Goal: Find specific page/section: Find specific page/section

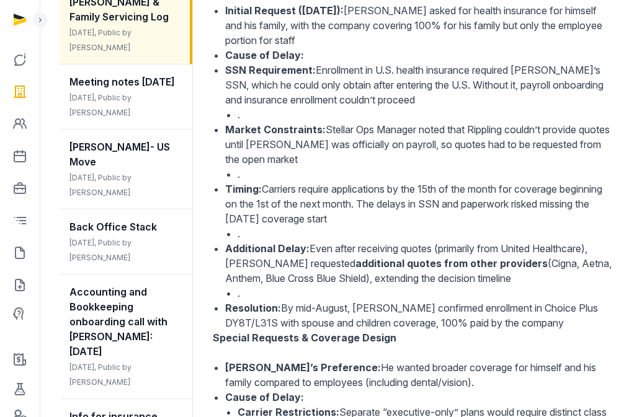
scroll to position [66, 0]
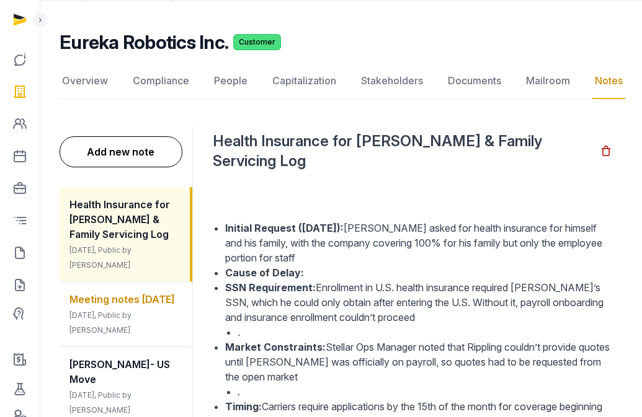
click at [99, 306] on span "Meeting notes [DATE]" at bounding box center [121, 299] width 105 height 12
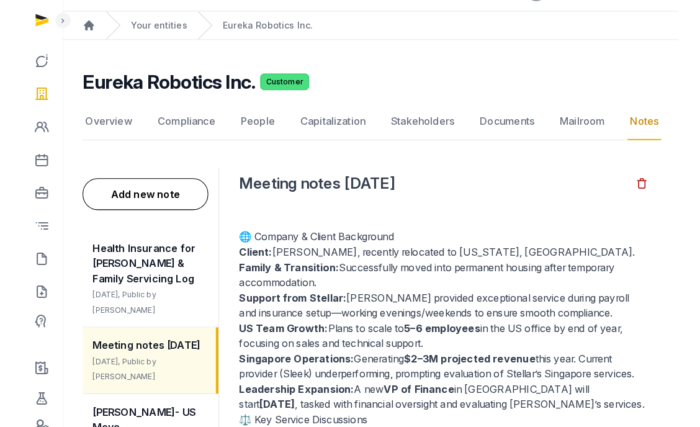
scroll to position [0, 0]
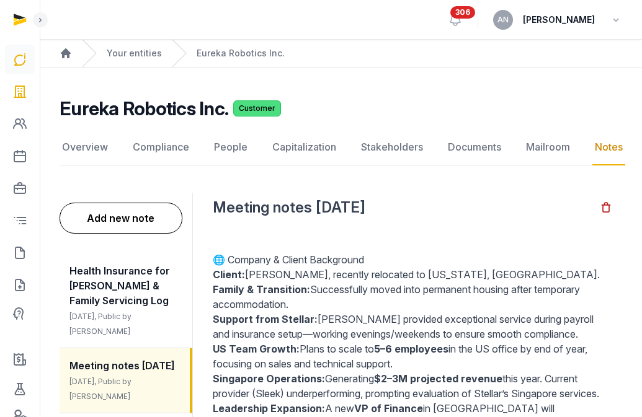
click at [24, 59] on icon at bounding box center [19, 60] width 15 height 20
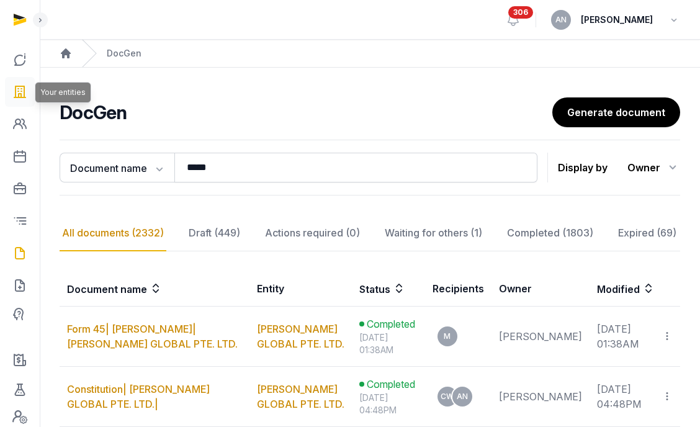
click at [7, 86] on link at bounding box center [20, 92] width 30 height 30
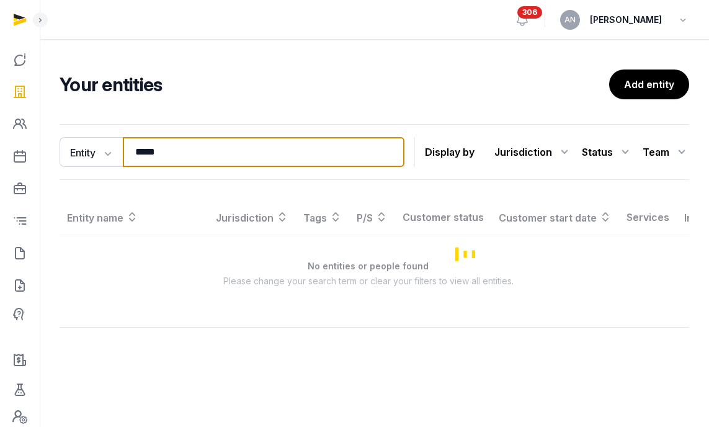
click at [198, 149] on input "*****" at bounding box center [264, 152] width 282 height 30
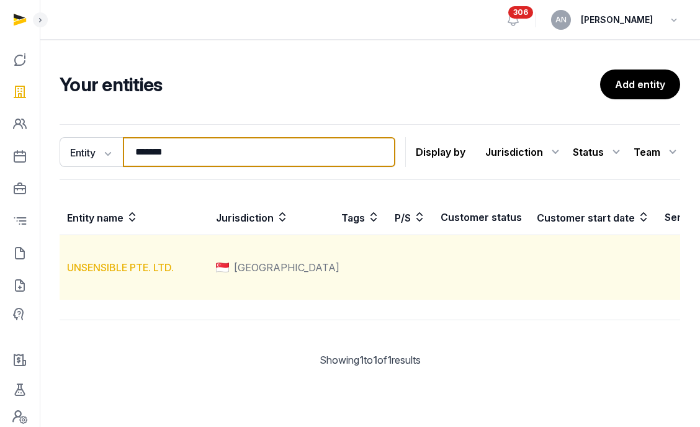
type input "*******"
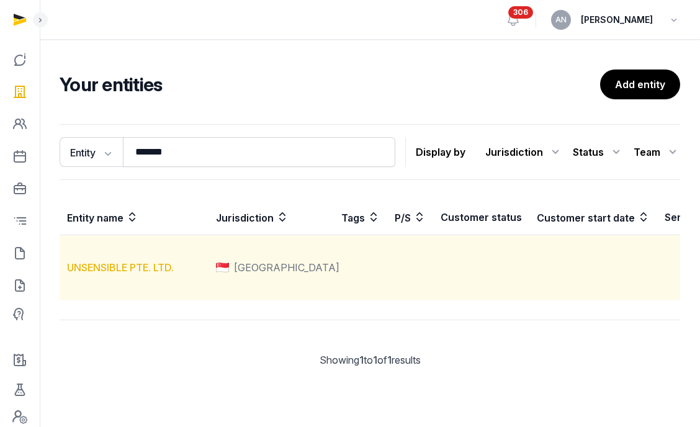
click at [142, 274] on link "UNSENSIBLE PTE. LTD." at bounding box center [120, 267] width 107 height 12
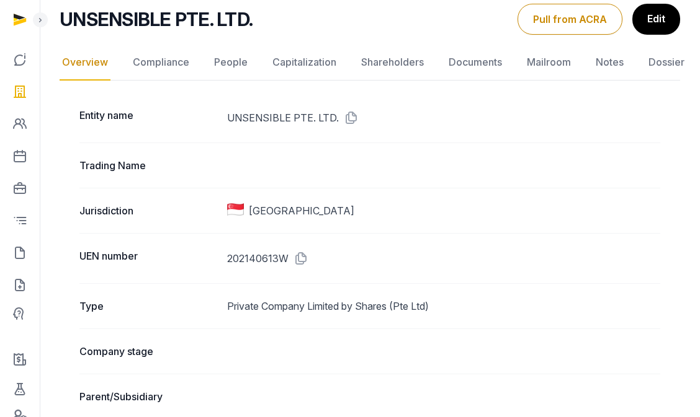
scroll to position [91, 0]
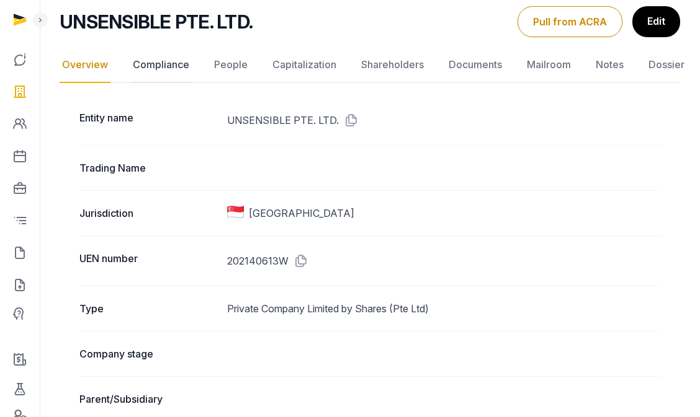
click at [186, 71] on link "Compliance" at bounding box center [160, 65] width 61 height 36
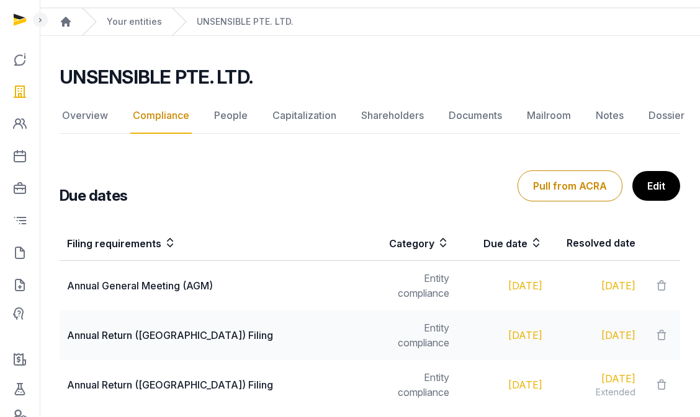
scroll to position [136, 0]
